Goal: Task Accomplishment & Management: Manage account settings

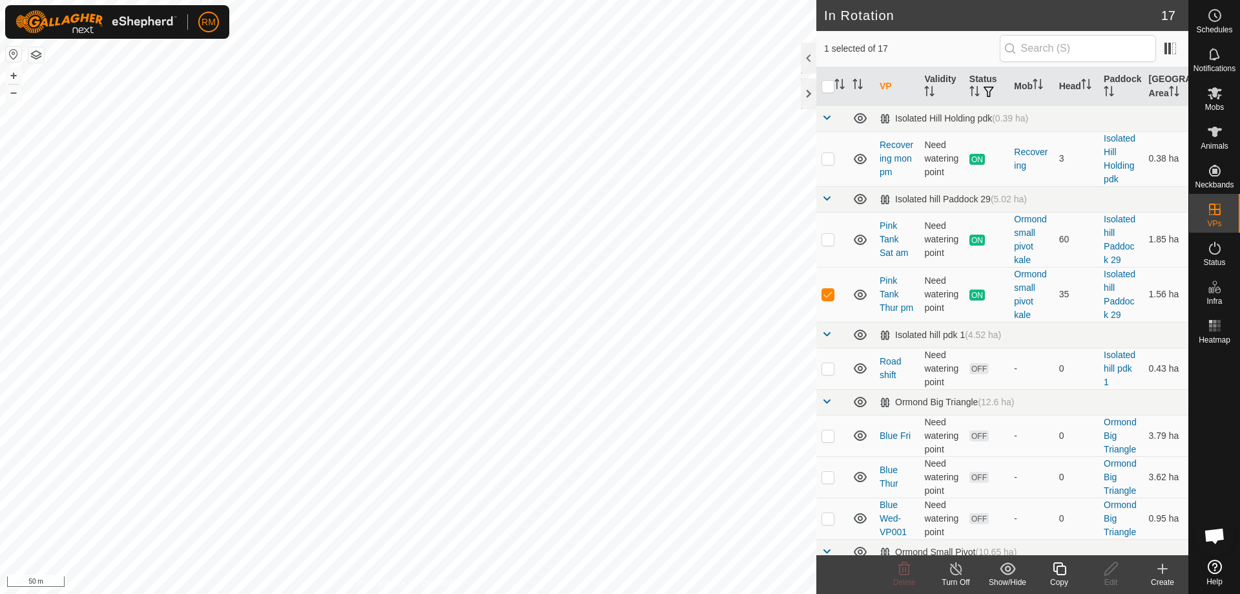
checkbox input "true"
checkbox input "false"
click at [1057, 570] on icon at bounding box center [1059, 568] width 13 height 13
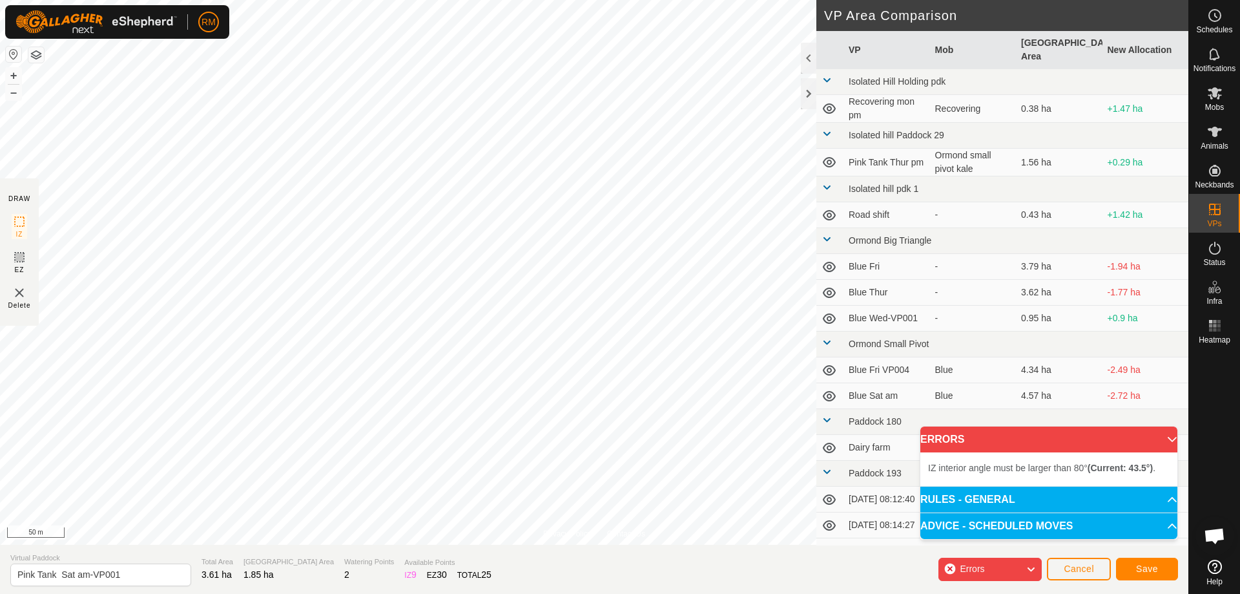
click at [346, 0] on html "RM Schedules Notifications Mobs Animals Neckbands VPs Status Infra Heatmap Help…" at bounding box center [620, 297] width 1240 height 594
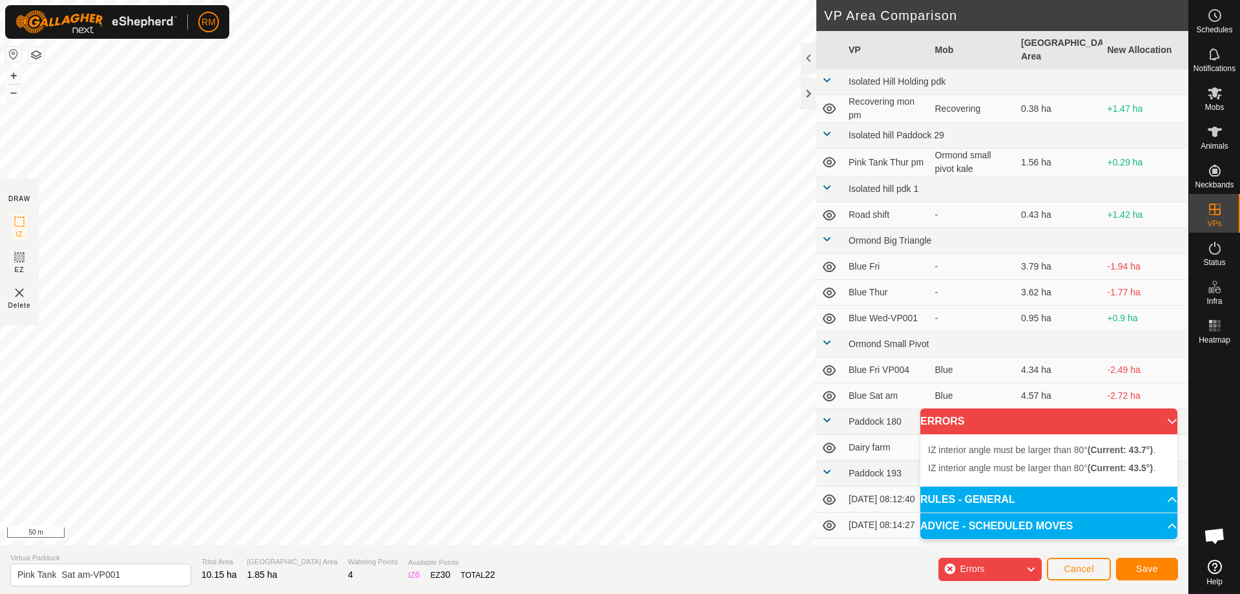
click at [350, 572] on div "Privacy Policy Contact Us Type: Inclusion Zone undefined Animal + – ⇧ i 50 m DR…" at bounding box center [594, 297] width 1189 height 594
click at [703, 565] on div "Privacy Policy Contact Us Type: Inclusion Zone undefined Animal + – ⇧ i 50 m DR…" at bounding box center [594, 297] width 1189 height 594
click at [628, 585] on div "Privacy Policy Contact Us Type: Inclusion Zone undefined Animal + – ⇧ i 50 m DR…" at bounding box center [594, 297] width 1189 height 594
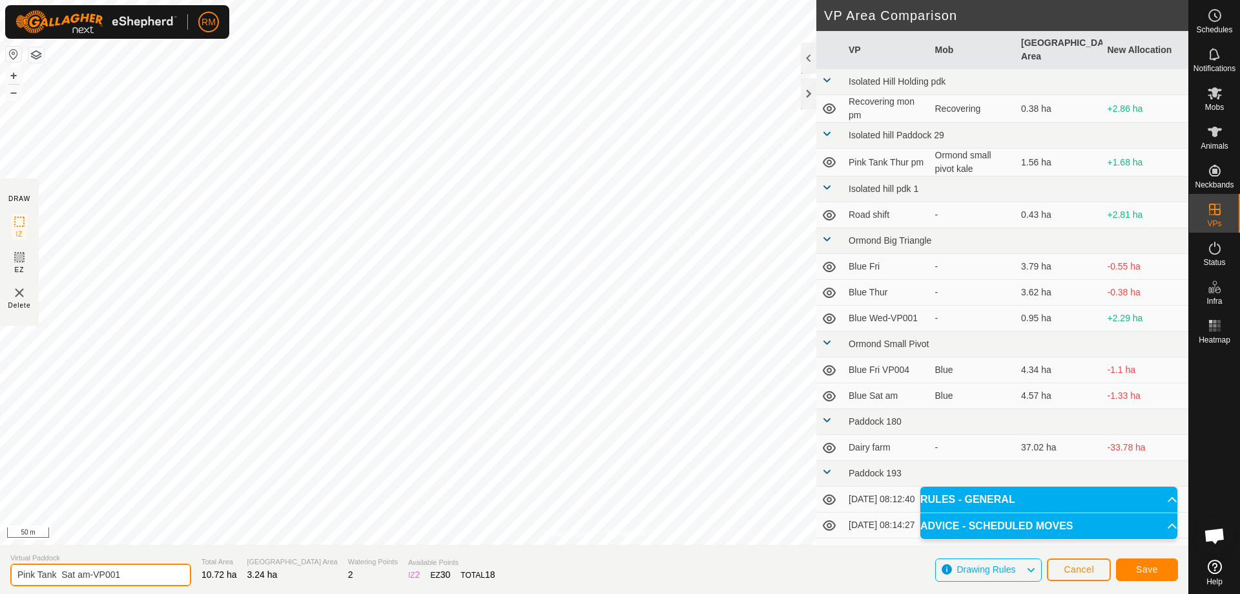
click at [124, 573] on input "Pink Tank Sat am-VP001" at bounding box center [100, 574] width 181 height 23
type input "Pink Tank Sat pm"
click at [1141, 568] on span "Save" at bounding box center [1147, 569] width 22 height 10
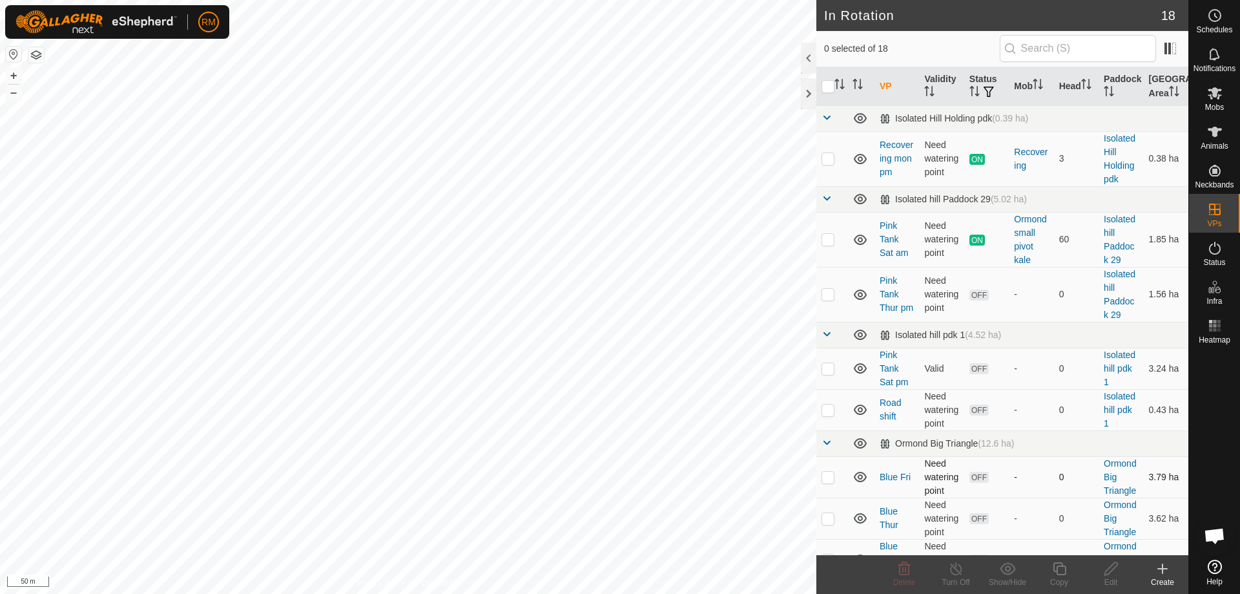
checkbox input "true"
click at [1103, 565] on icon at bounding box center [1111, 569] width 16 height 16
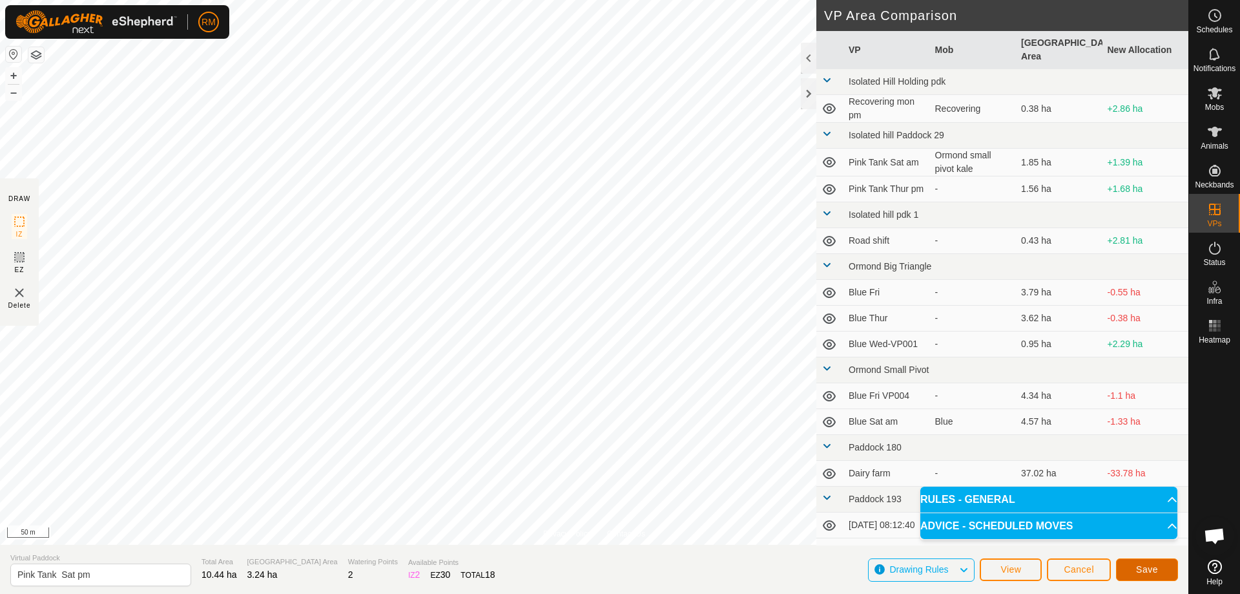
click at [1136, 566] on span "Save" at bounding box center [1147, 569] width 22 height 10
